Goal: Task Accomplishment & Management: Use online tool/utility

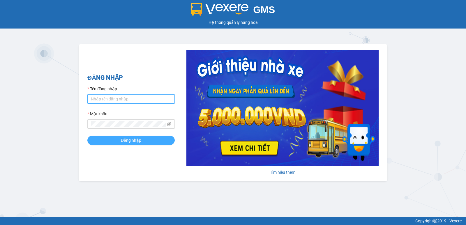
type input "hoangmaisg.kimma"
click at [102, 138] on button "Đăng nhập" at bounding box center [130, 140] width 87 height 9
click at [103, 140] on button "Đăng nhập" at bounding box center [130, 140] width 87 height 9
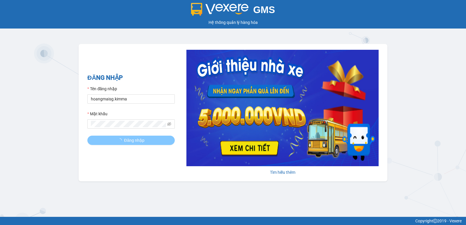
click at [103, 140] on button "Đăng nhập" at bounding box center [130, 140] width 87 height 9
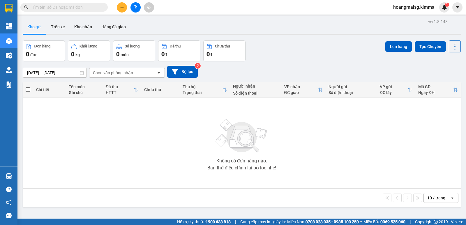
click at [22, 39] on div "ver 1.8.143 Kho gửi Trên xe Kho nhận Hàng đã giao Đơn hàng 0 đơn Khối lượng 0 k…" at bounding box center [241, 129] width 442 height 225
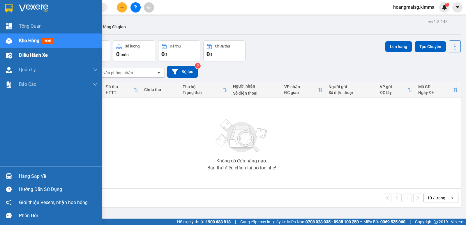
click at [31, 59] on div "Điều hành xe" at bounding box center [58, 55] width 79 height 15
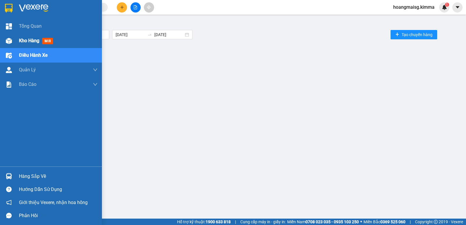
click at [27, 40] on span "Kho hàng" at bounding box center [29, 41] width 20 height 6
